Goal: Find specific fact: Find specific fact

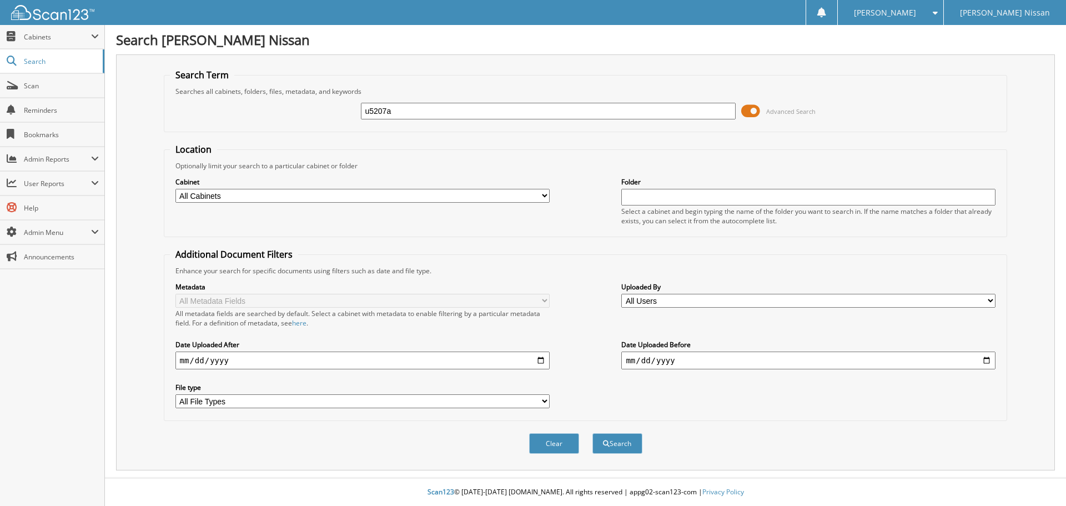
type input "u5207a"
click at [592, 433] on button "Search" at bounding box center [617, 443] width 50 height 21
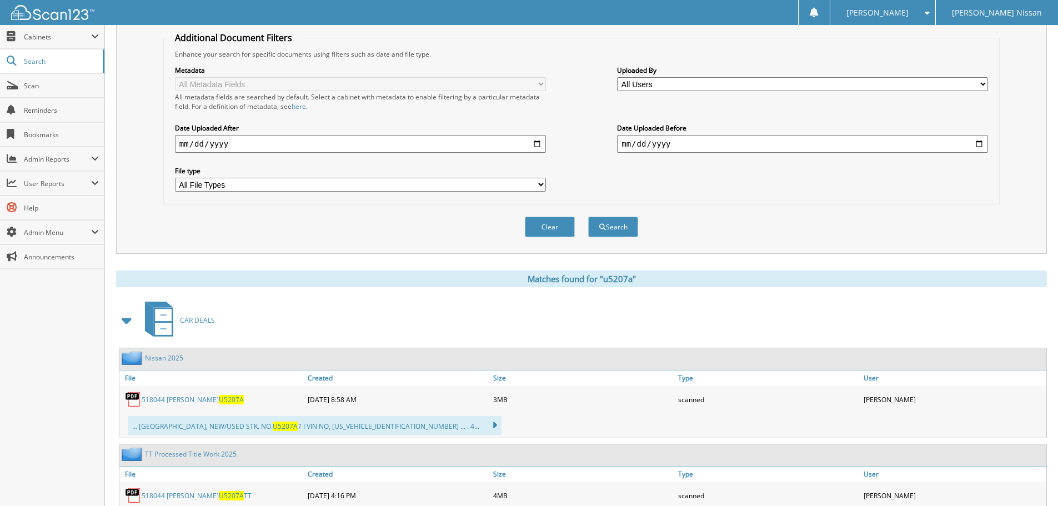
scroll to position [278, 0]
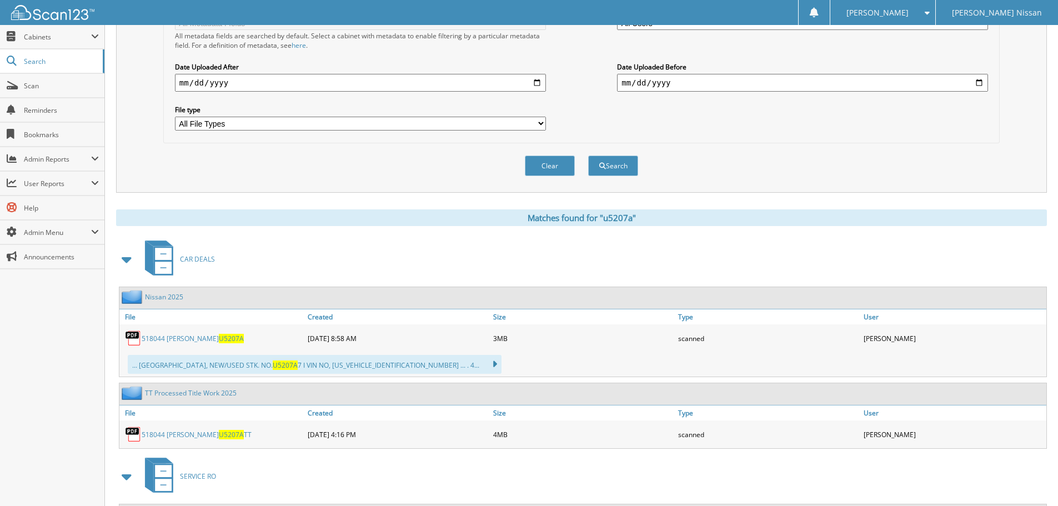
click at [164, 435] on link "518044 KRUZAN U5207A TT" at bounding box center [197, 434] width 110 height 9
